Goal: Information Seeking & Learning: Learn about a topic

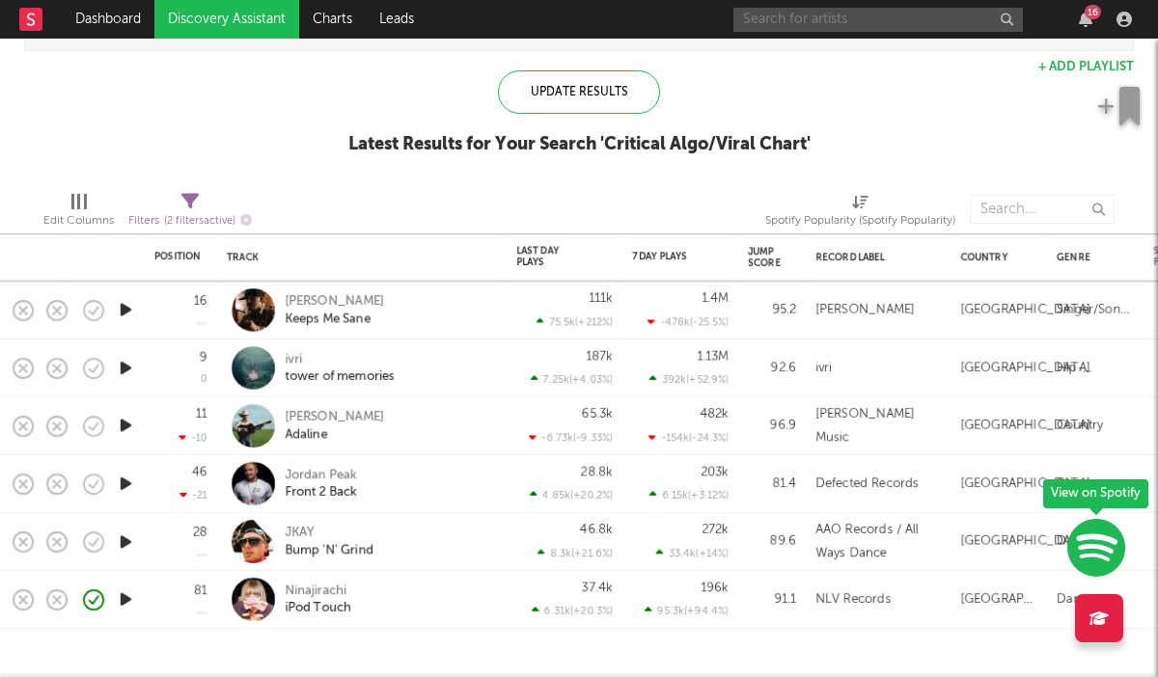
click at [759, 26] on input "text" at bounding box center [877, 20] width 289 height 24
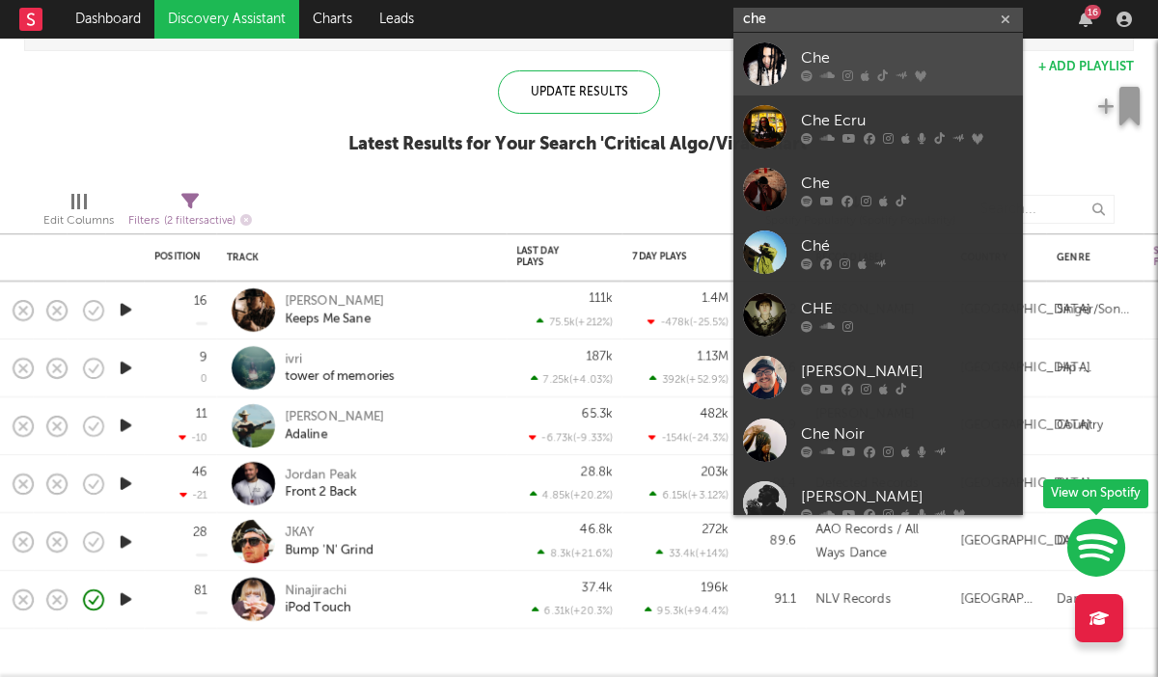
type input "che"
click at [832, 51] on div "Che" at bounding box center [907, 57] width 212 height 23
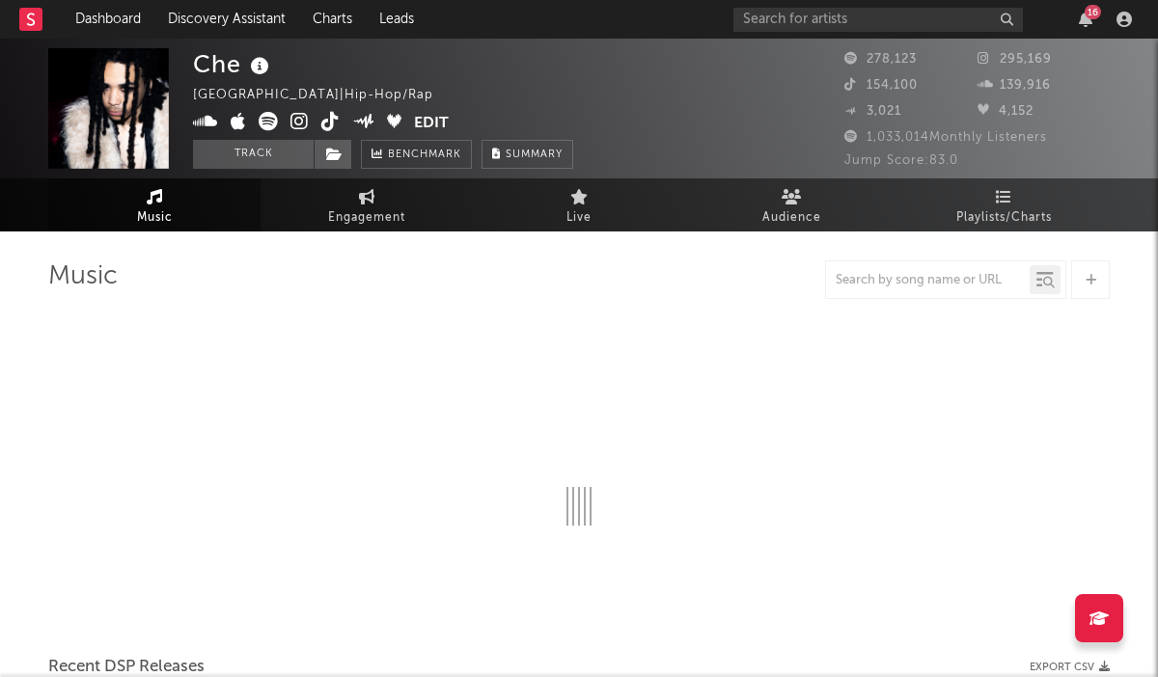
select select "6m"
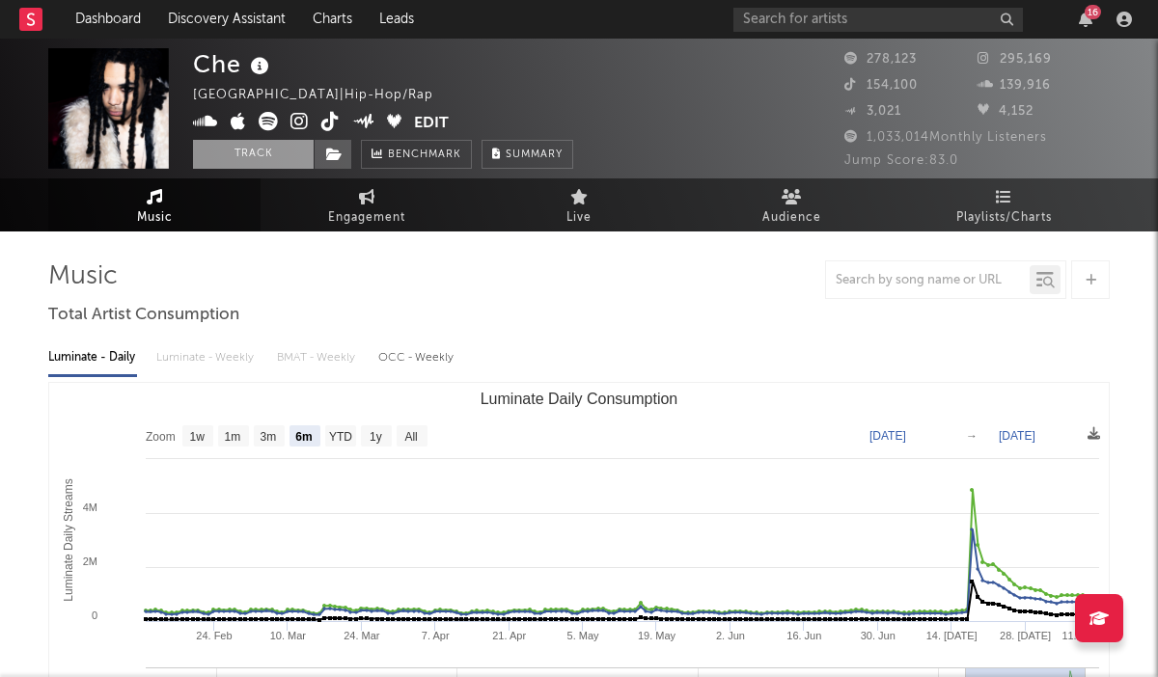
click at [236, 161] on button "Track" at bounding box center [253, 154] width 121 height 29
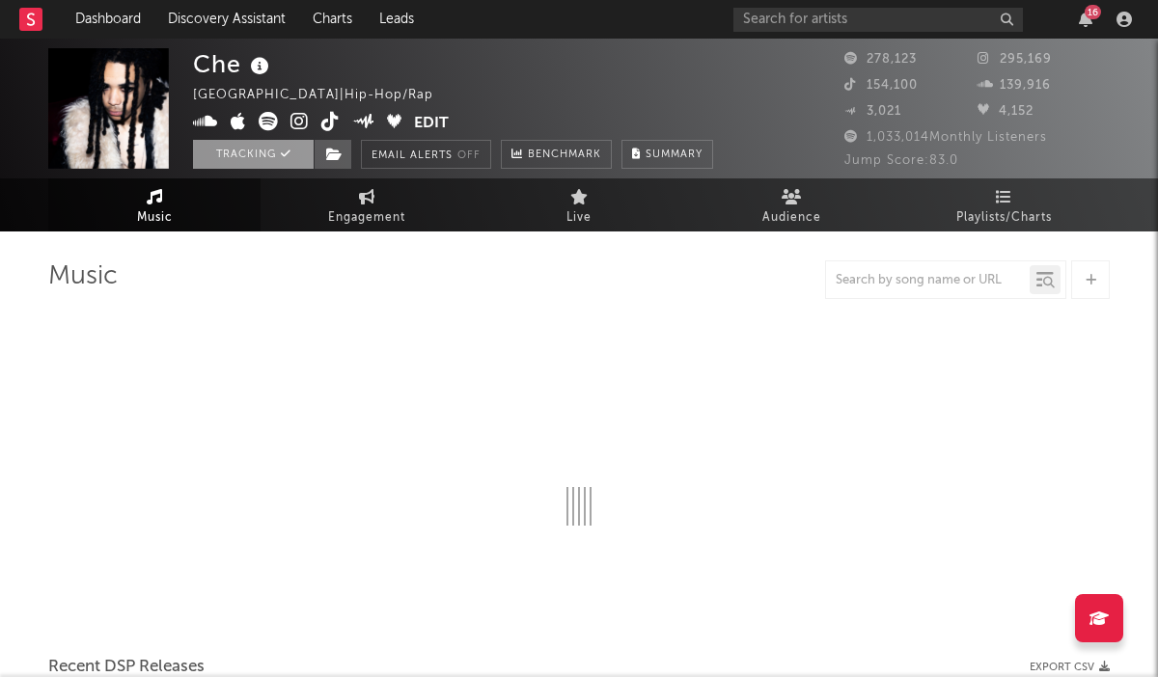
select select "6m"
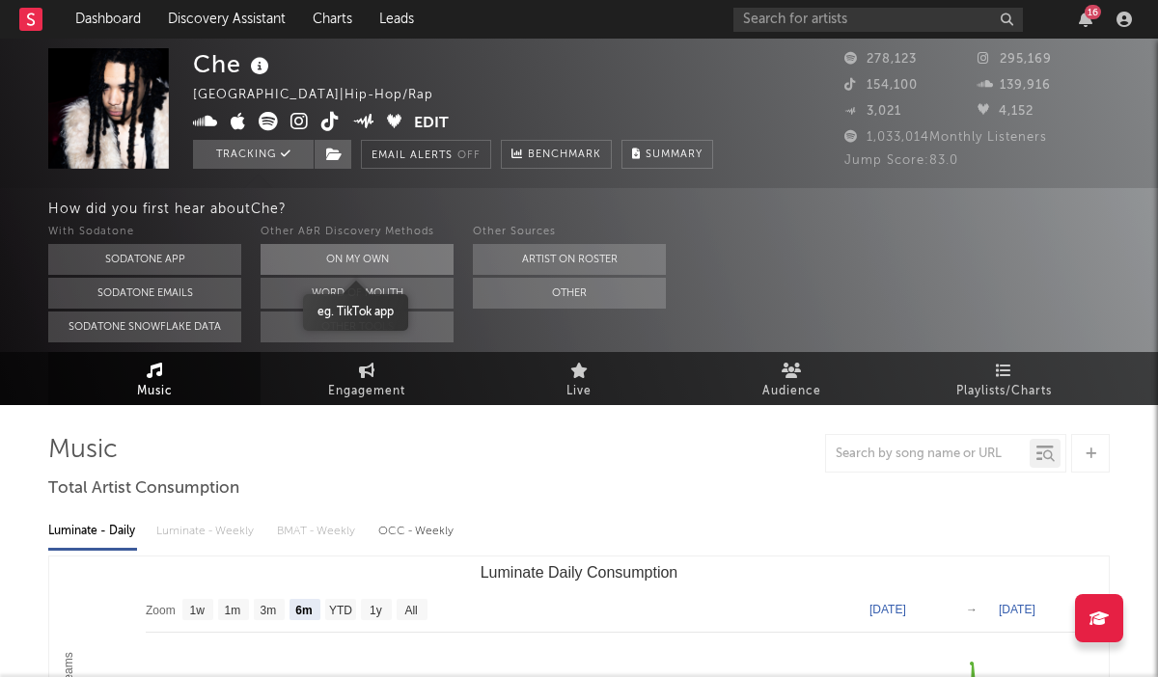
click at [386, 256] on button "On My Own" at bounding box center [356, 259] width 193 height 31
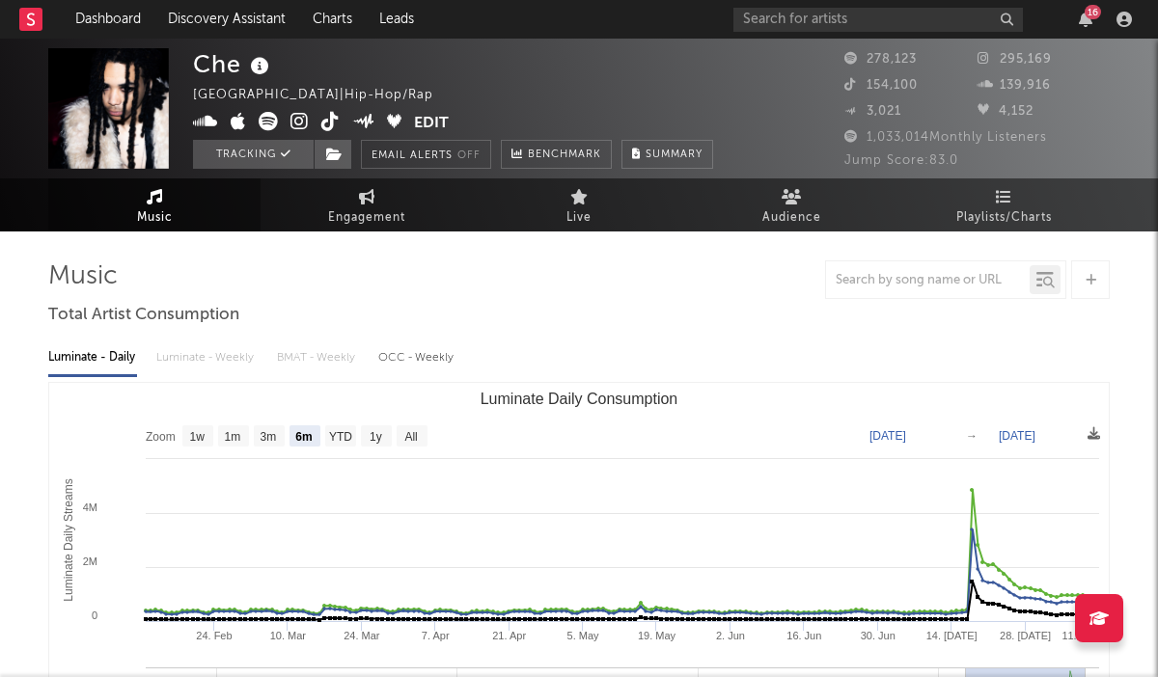
click at [18, 18] on nav "Dashboard Discovery Assistant Charts Leads 16" at bounding box center [579, 19] width 1158 height 39
